Goal: Task Accomplishment & Management: Manage account settings

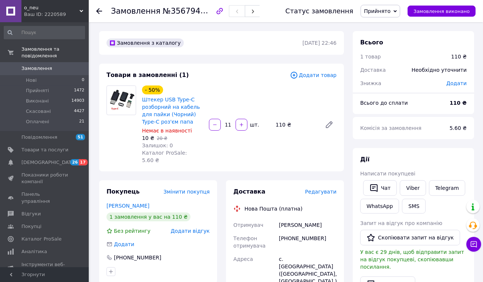
click at [390, 10] on span "Прийнято" at bounding box center [377, 11] width 27 height 6
click at [388, 38] on li "Скасовано" at bounding box center [380, 36] width 39 height 11
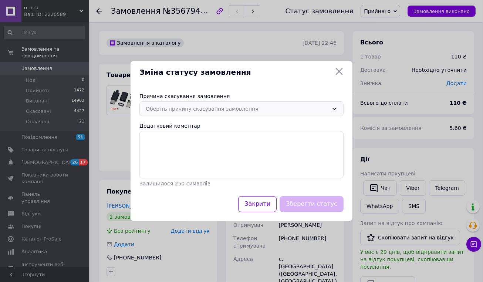
click at [234, 111] on div "Оберіть причину скасування замовлення" at bounding box center [237, 109] width 183 height 8
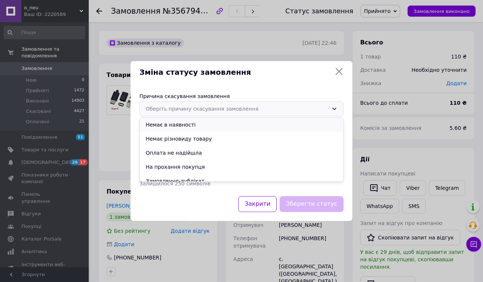
click at [183, 124] on li "Немає в наявності" at bounding box center [241, 125] width 203 height 14
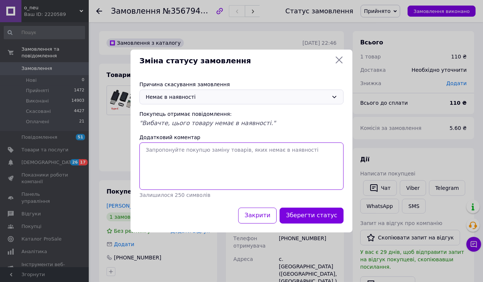
paste textarea "вибачте, немає в наявності. так буває якщо замовлення не оплачене, або не прийн…"
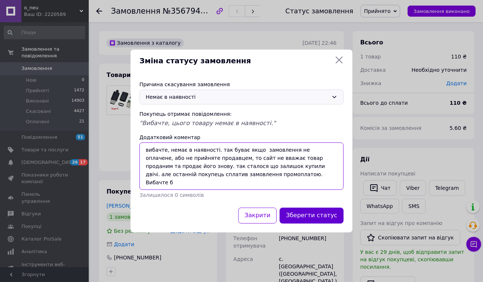
type textarea "вибачте, немає в наявності. так буває якщо замовлення не оплачене, або не прийн…"
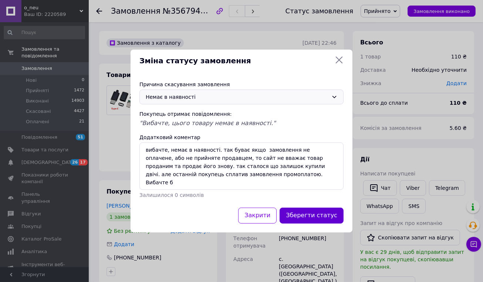
click at [317, 214] on button "Зберегти статус" at bounding box center [311, 215] width 64 height 16
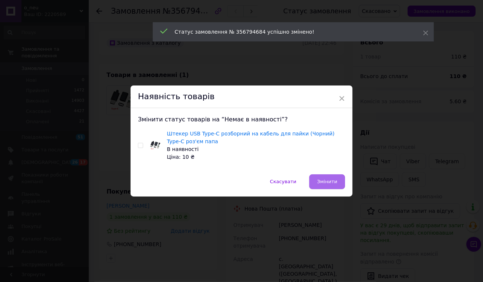
click at [323, 182] on span "Змінити" at bounding box center [327, 182] width 20 height 6
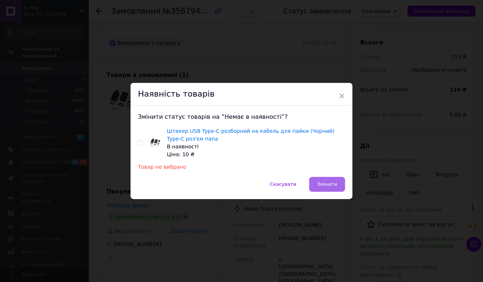
click at [323, 182] on span "Змінити" at bounding box center [327, 184] width 20 height 6
click at [332, 184] on span "Змінити" at bounding box center [327, 184] width 20 height 6
click at [344, 93] on span "×" at bounding box center [341, 95] width 7 height 13
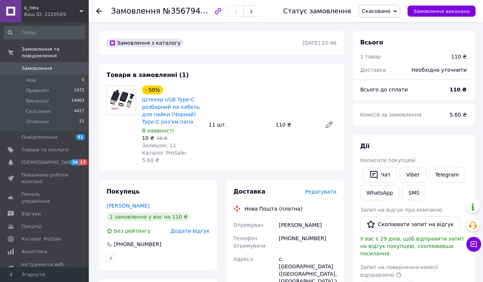
click at [40, 68] on span "Замовлення" at bounding box center [36, 68] width 31 height 7
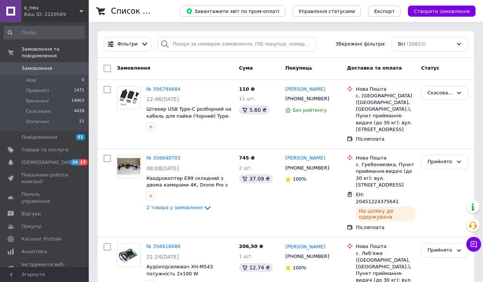
click at [23, 69] on span "Замовлення" at bounding box center [36, 68] width 31 height 7
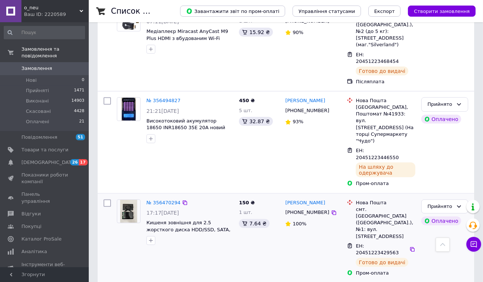
scroll to position [428, 0]
